Goal: Task Accomplishment & Management: Use online tool/utility

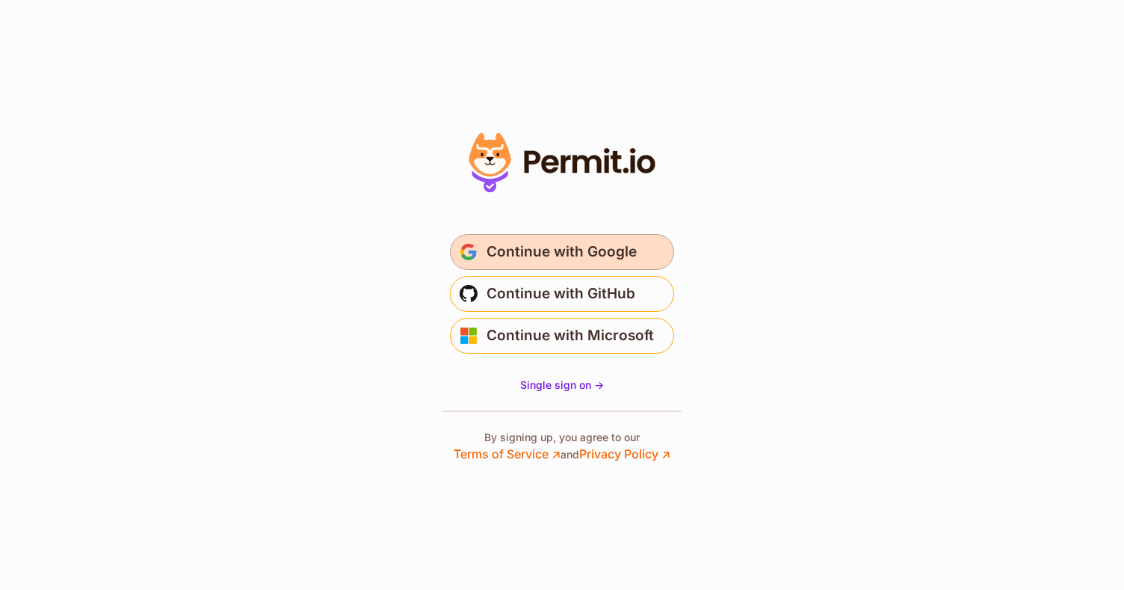
click at [554, 251] on span "Continue with Google" at bounding box center [561, 252] width 150 height 24
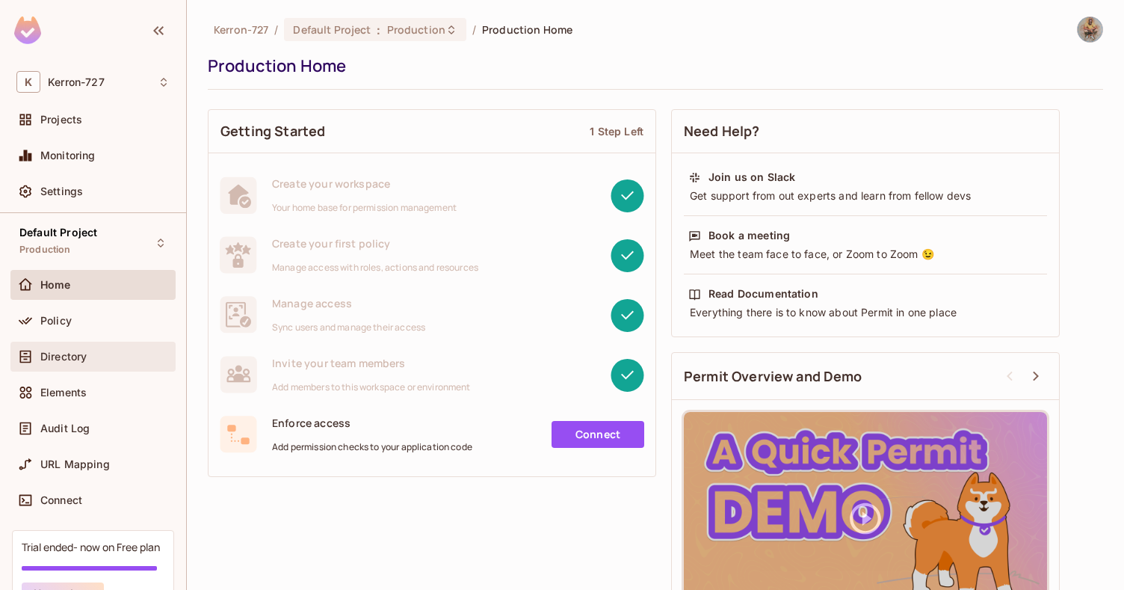
click at [58, 359] on span "Directory" at bounding box center [63, 356] width 46 height 12
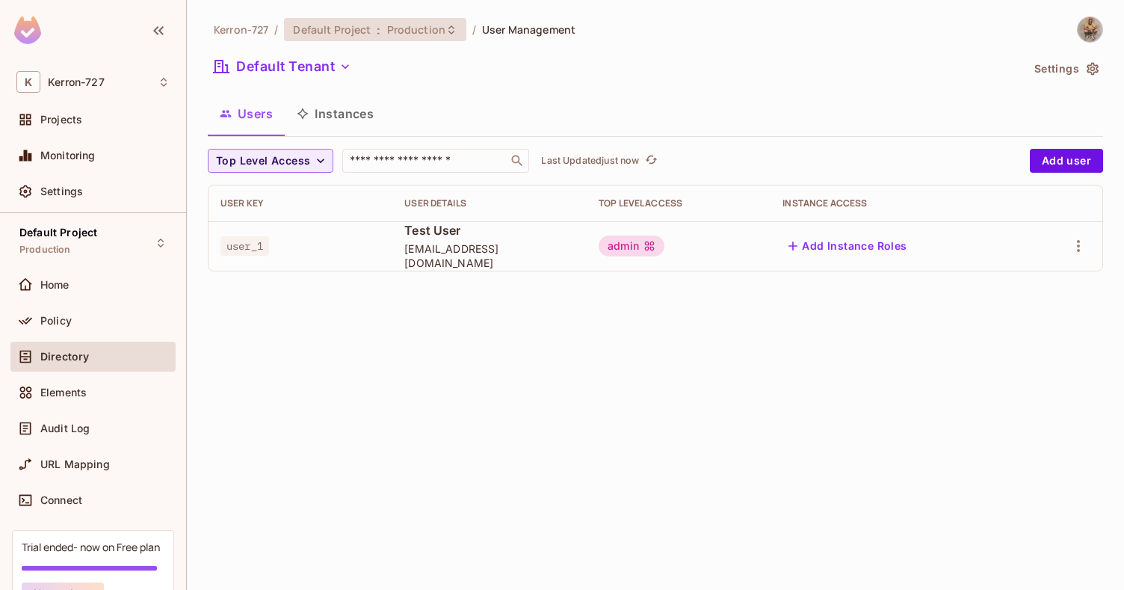
click at [448, 27] on icon at bounding box center [451, 29] width 6 height 9
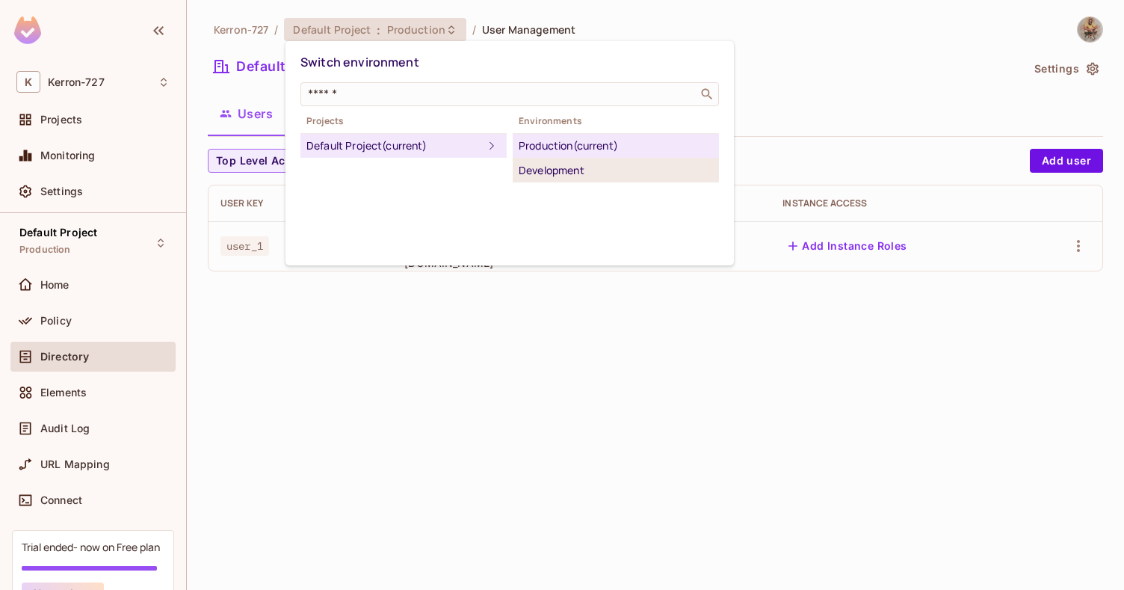
click at [556, 171] on div "Development" at bounding box center [616, 170] width 194 height 18
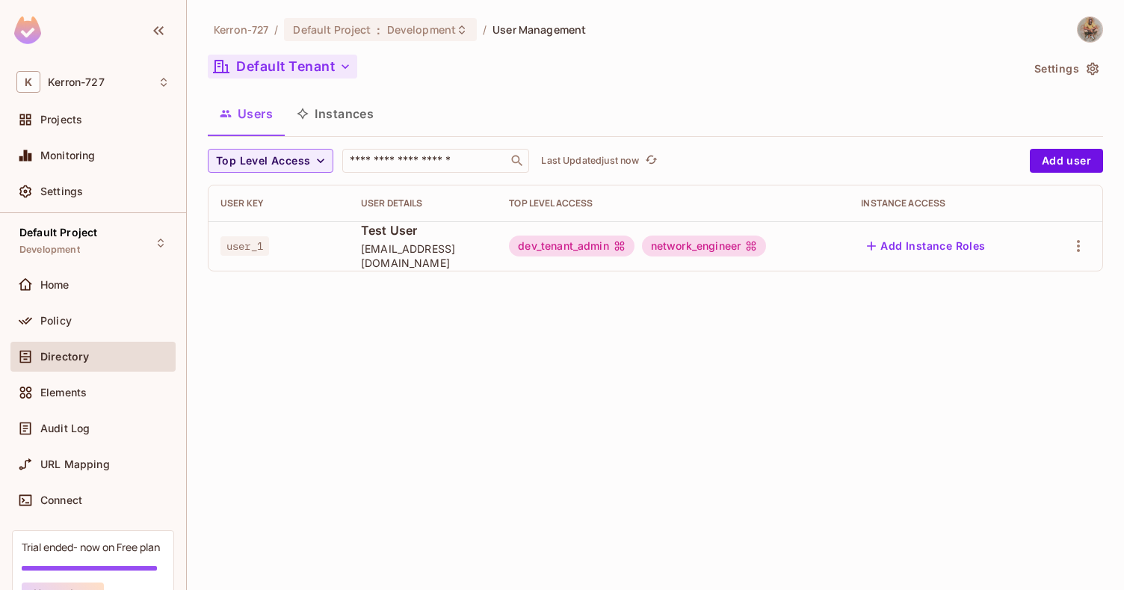
click at [338, 69] on icon "button" at bounding box center [345, 66] width 15 height 15
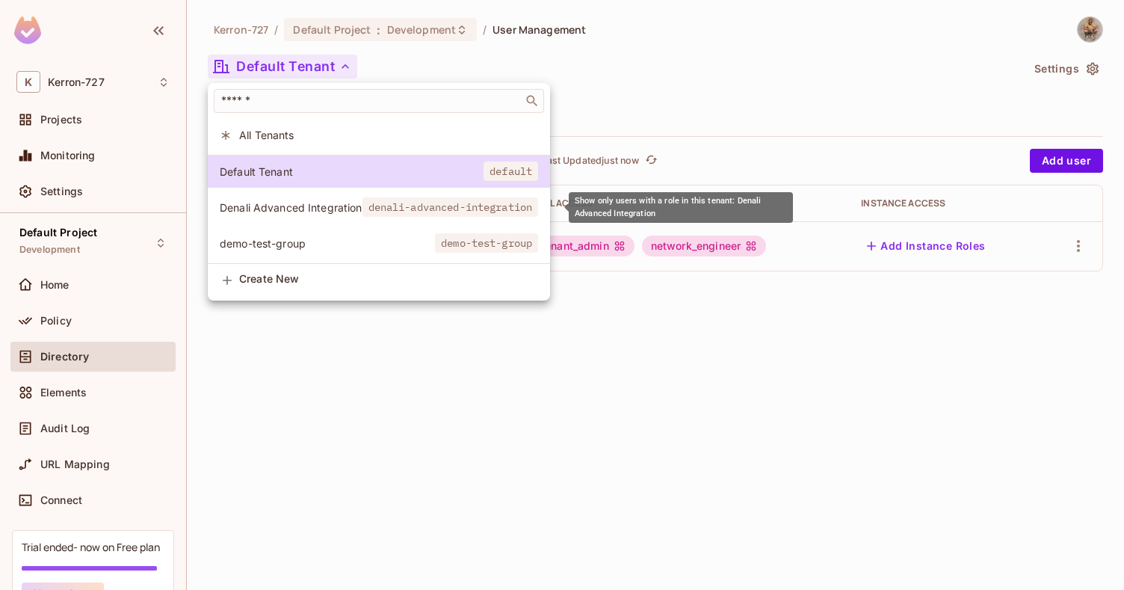
click at [349, 207] on span "Denali Advanced Integration" at bounding box center [291, 207] width 143 height 14
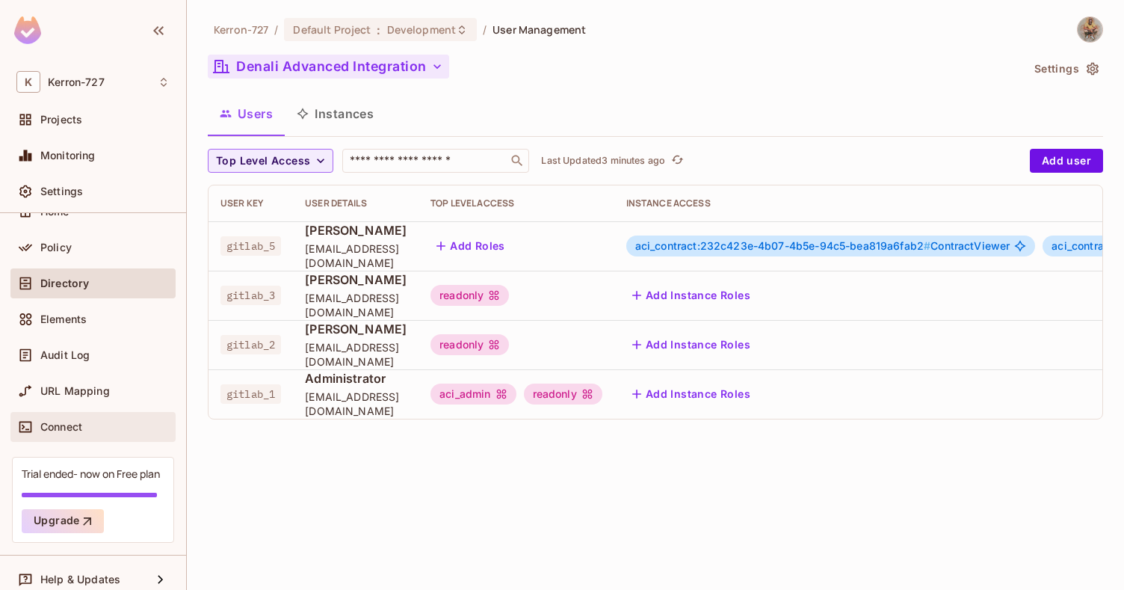
scroll to position [79, 0]
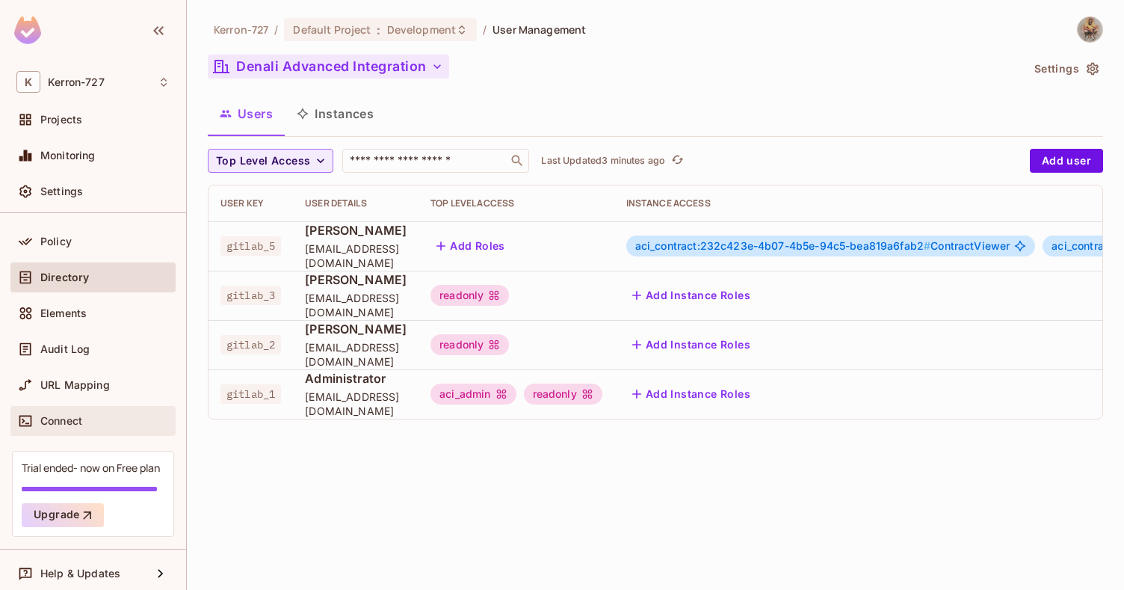
click at [84, 430] on div "Connect" at bounding box center [92, 421] width 165 height 30
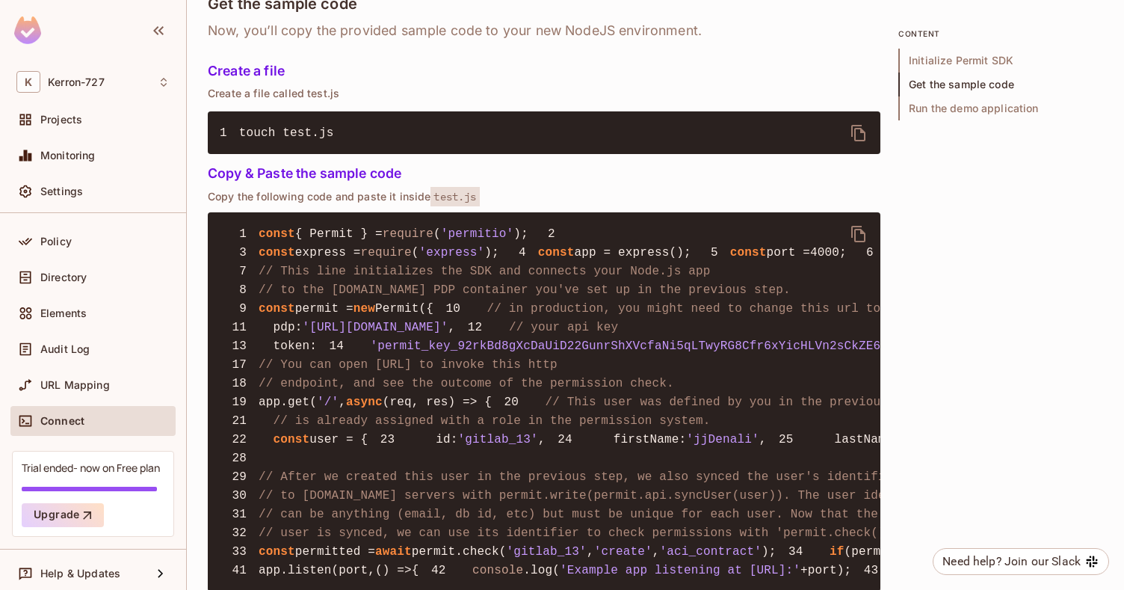
scroll to position [985, 0]
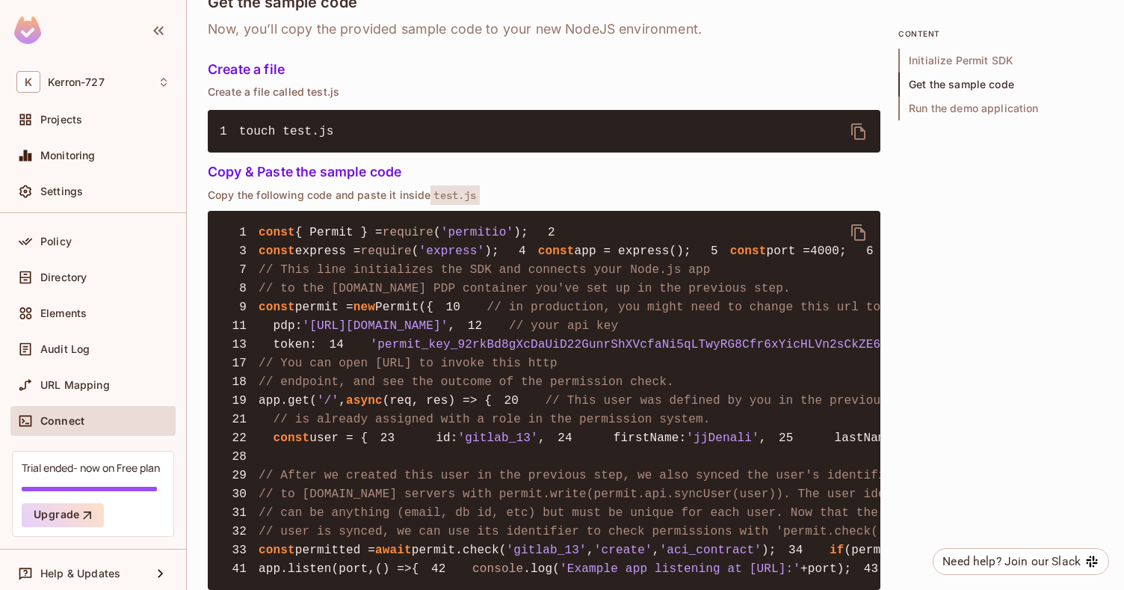
click at [371, 351] on span "'permit_key_92rkBd8gXcDaUiD22GunrShXVcfaNi5qLTwyRG8Cfr6xYicHLVn2sCkZE6VXa0lC4FI…" at bounding box center [731, 344] width 721 height 13
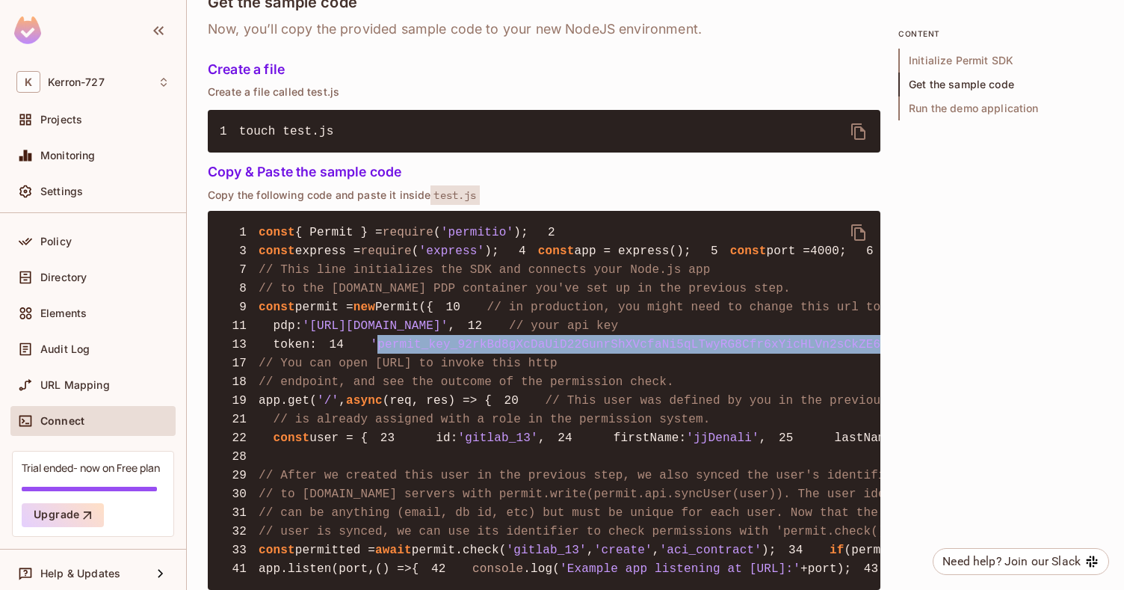
copy span "permit_key_92rkBd8gXcDaUiD22GunrShXVcfaNi5qLTwyRG8Cfr6xYicHLVn2sCkZE6VXa0lC4FI6…"
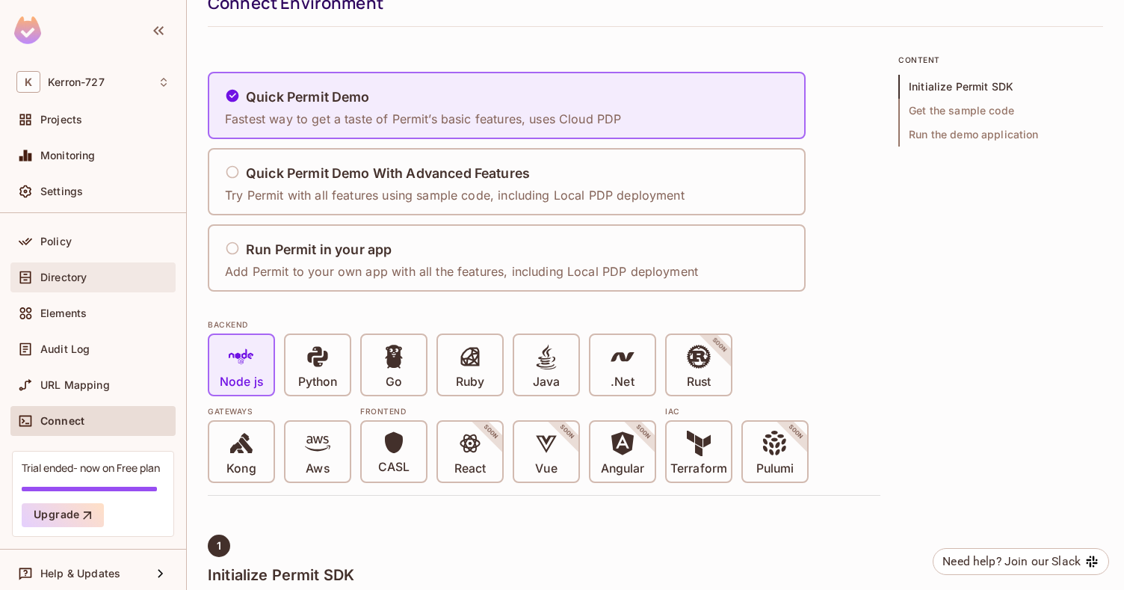
scroll to position [0, 0]
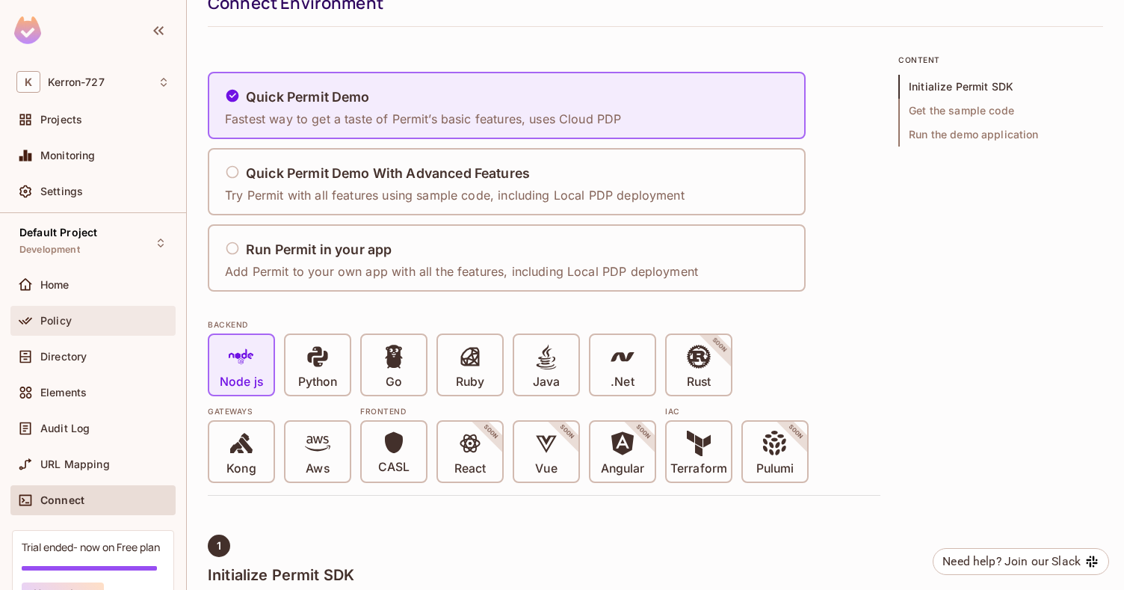
click at [64, 325] on span "Policy" at bounding box center [55, 321] width 31 height 12
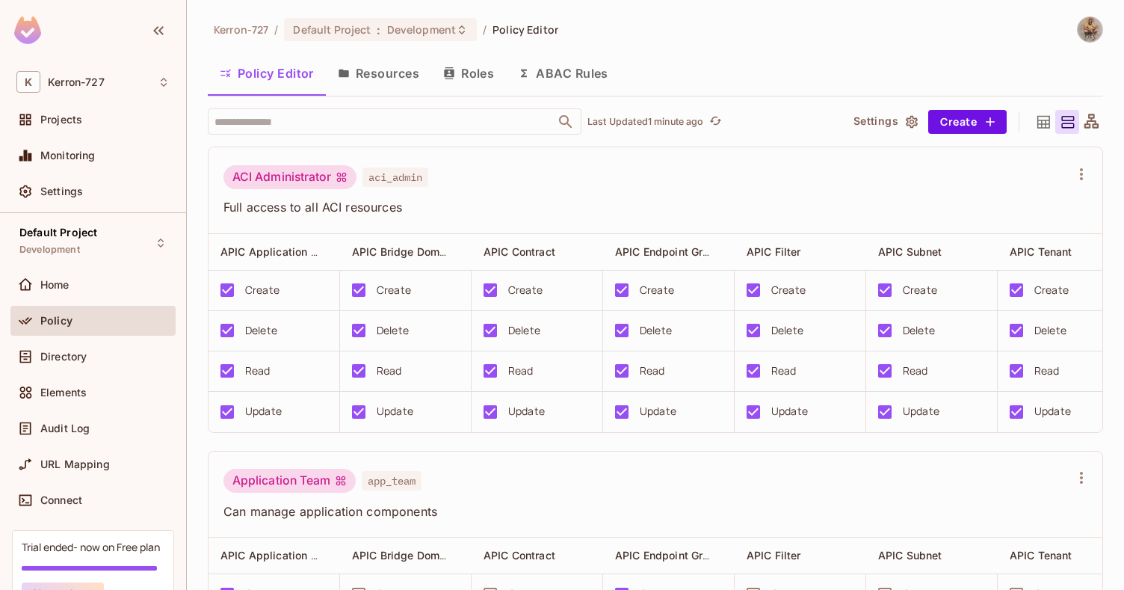
click at [480, 81] on button "Roles" at bounding box center [468, 73] width 75 height 37
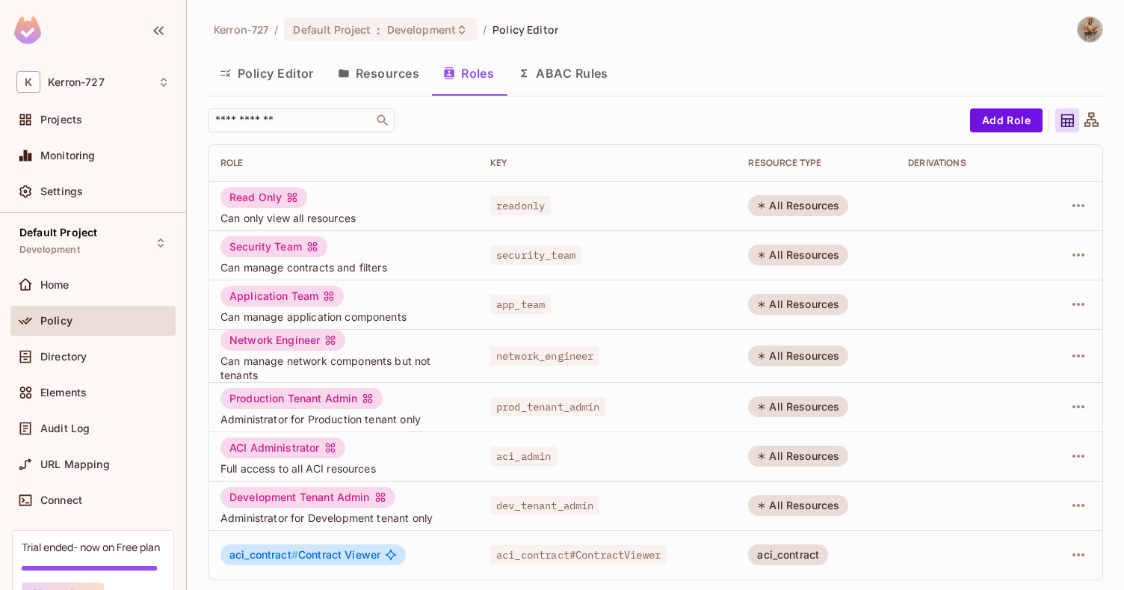
scroll to position [2, 0]
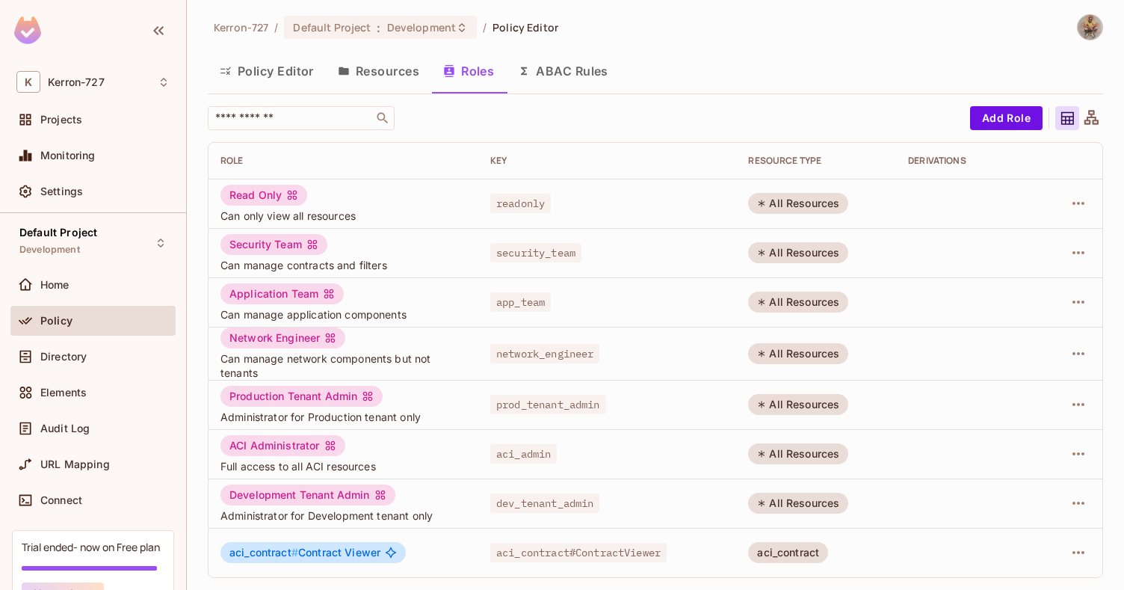
click at [703, 67] on div "Policy Editor Resources Roles ABAC Rules" at bounding box center [655, 70] width 895 height 37
click at [74, 361] on span "Directory" at bounding box center [63, 356] width 46 height 12
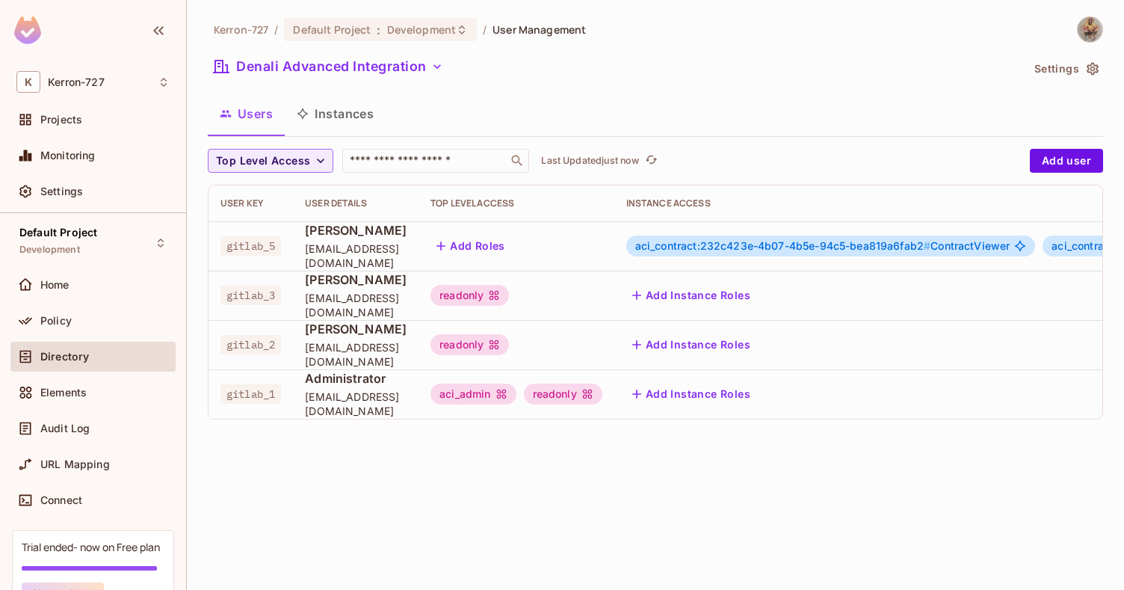
click at [616, 85] on div "Kerron-727 / Default Project : Development / User Management Denali Advanced In…" at bounding box center [655, 223] width 895 height 415
